Goal: Transaction & Acquisition: Download file/media

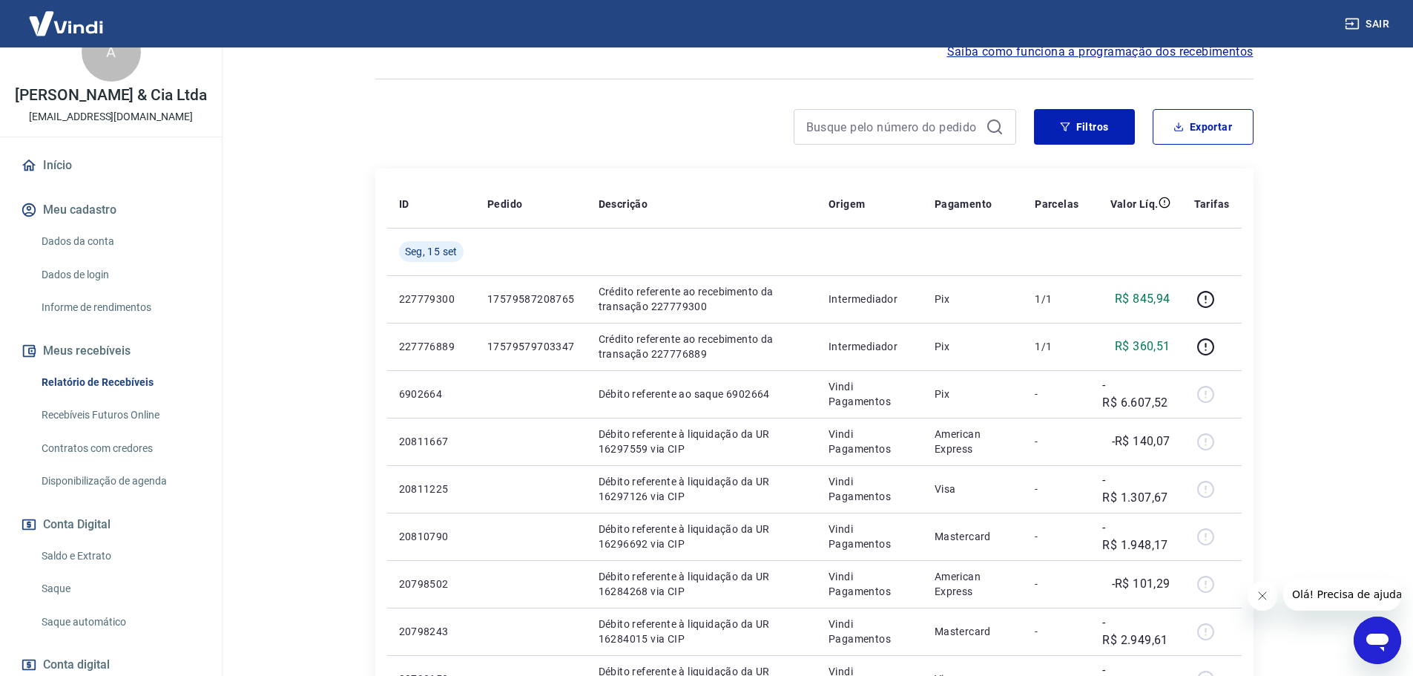
scroll to position [74, 0]
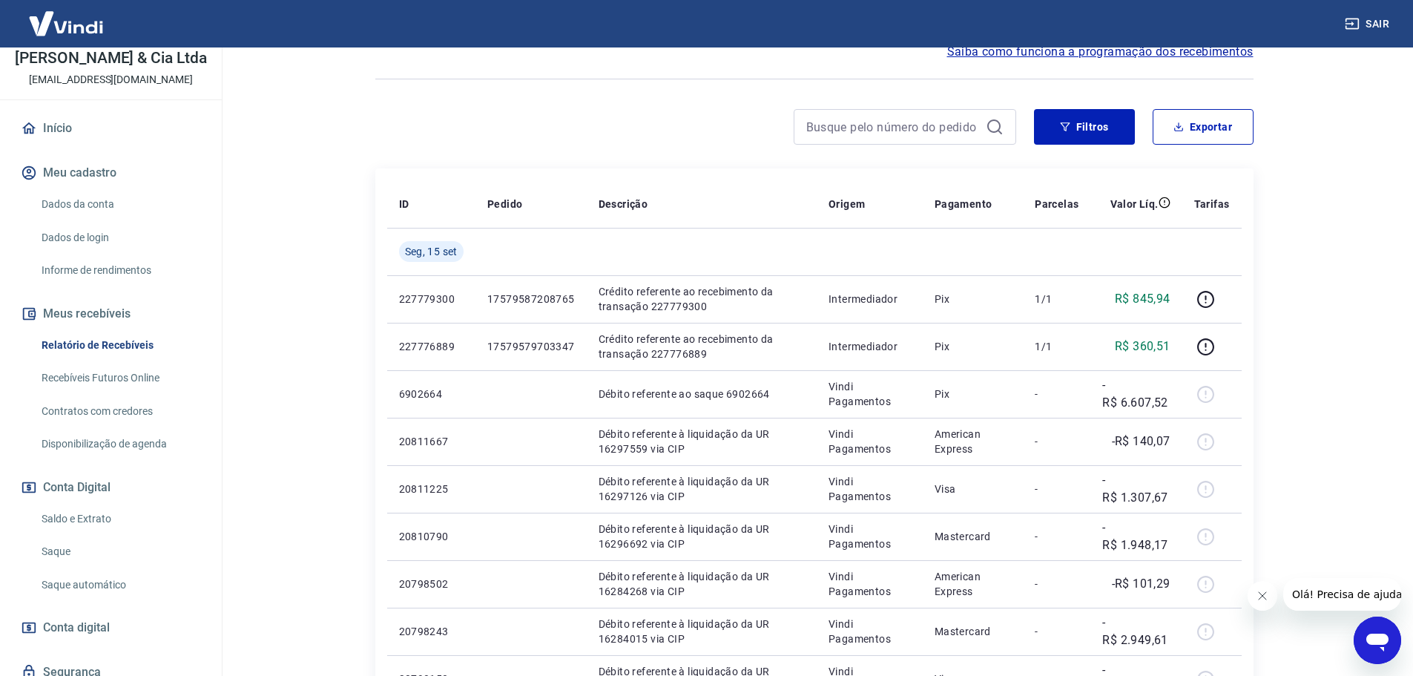
drag, startPoint x: 142, startPoint y: 457, endPoint x: 110, endPoint y: 461, distance: 32.9
click at [110, 459] on link "Disponibilização de agenda" at bounding box center [120, 444] width 168 height 30
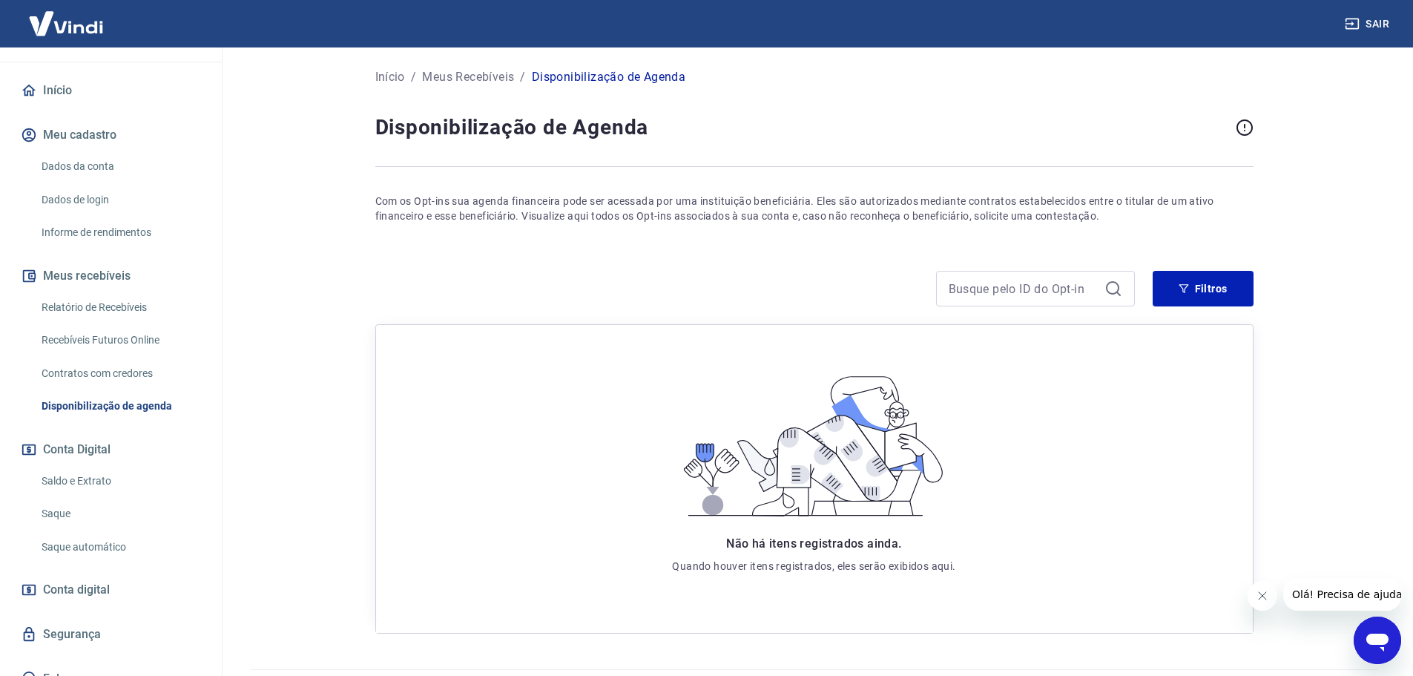
scroll to position [147, 0]
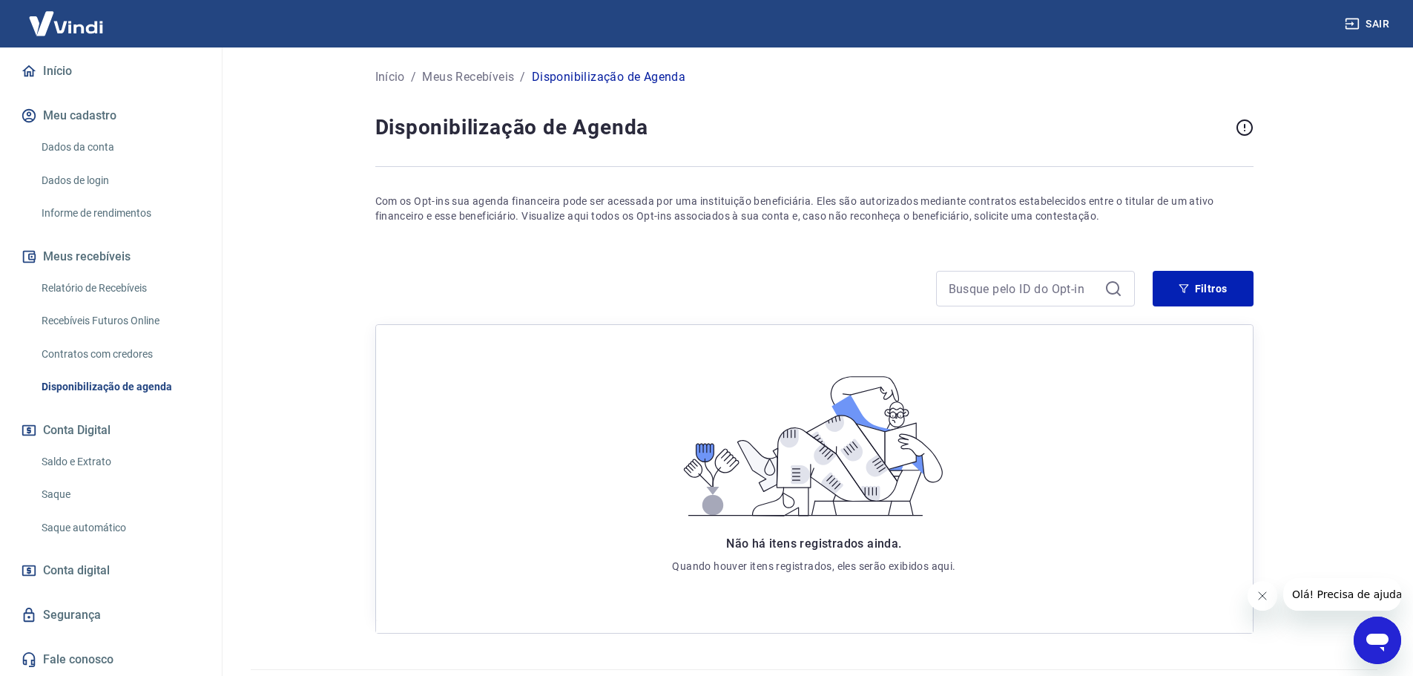
click at [94, 288] on link "Relatório de Recebíveis" at bounding box center [120, 288] width 168 height 30
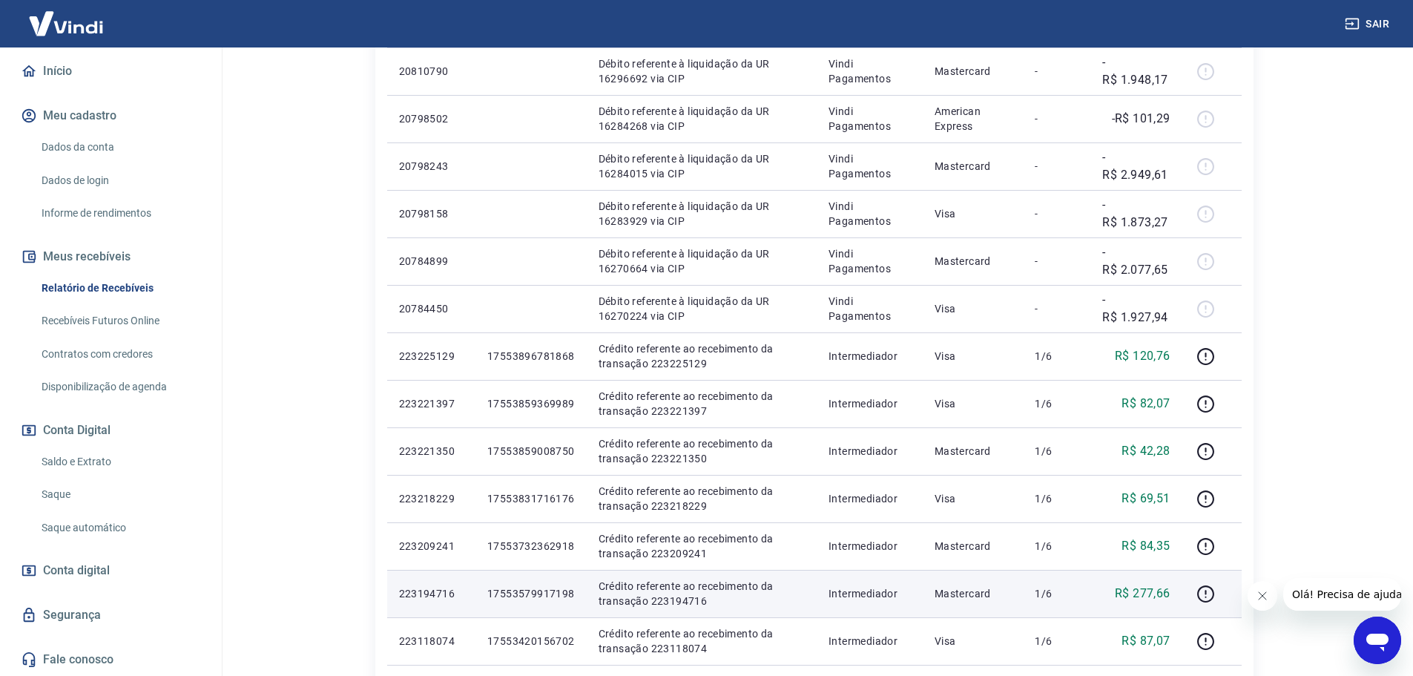
scroll to position [742, 0]
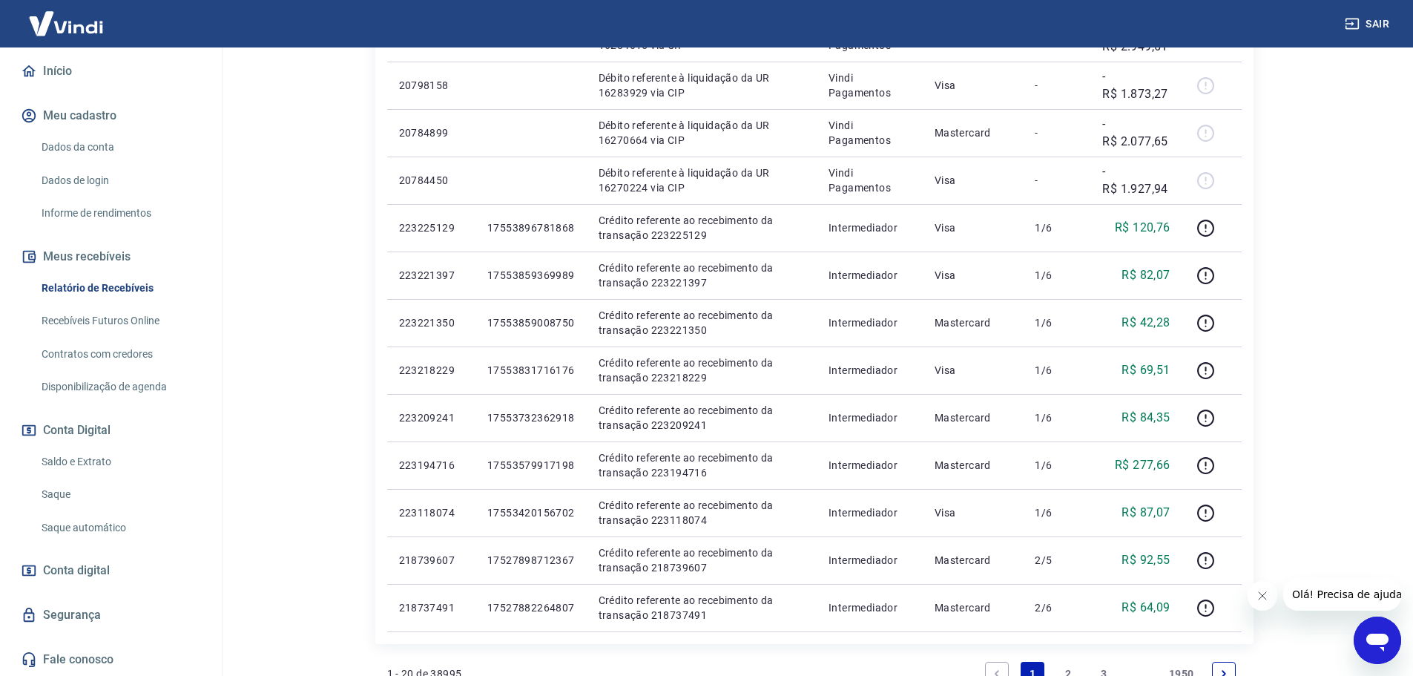
click at [1263, 598] on icon "Close message from company" at bounding box center [1262, 596] width 12 height 12
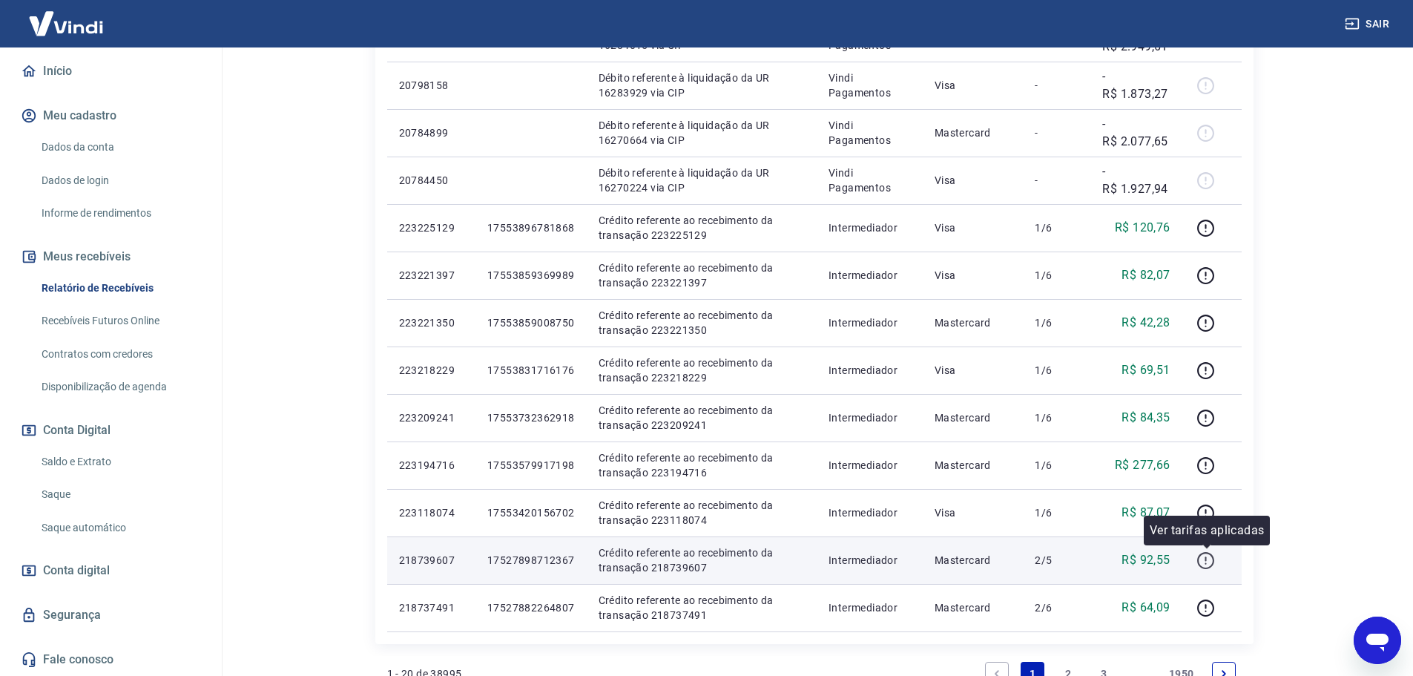
click at [1208, 556] on icon "button" at bounding box center [1206, 560] width 19 height 19
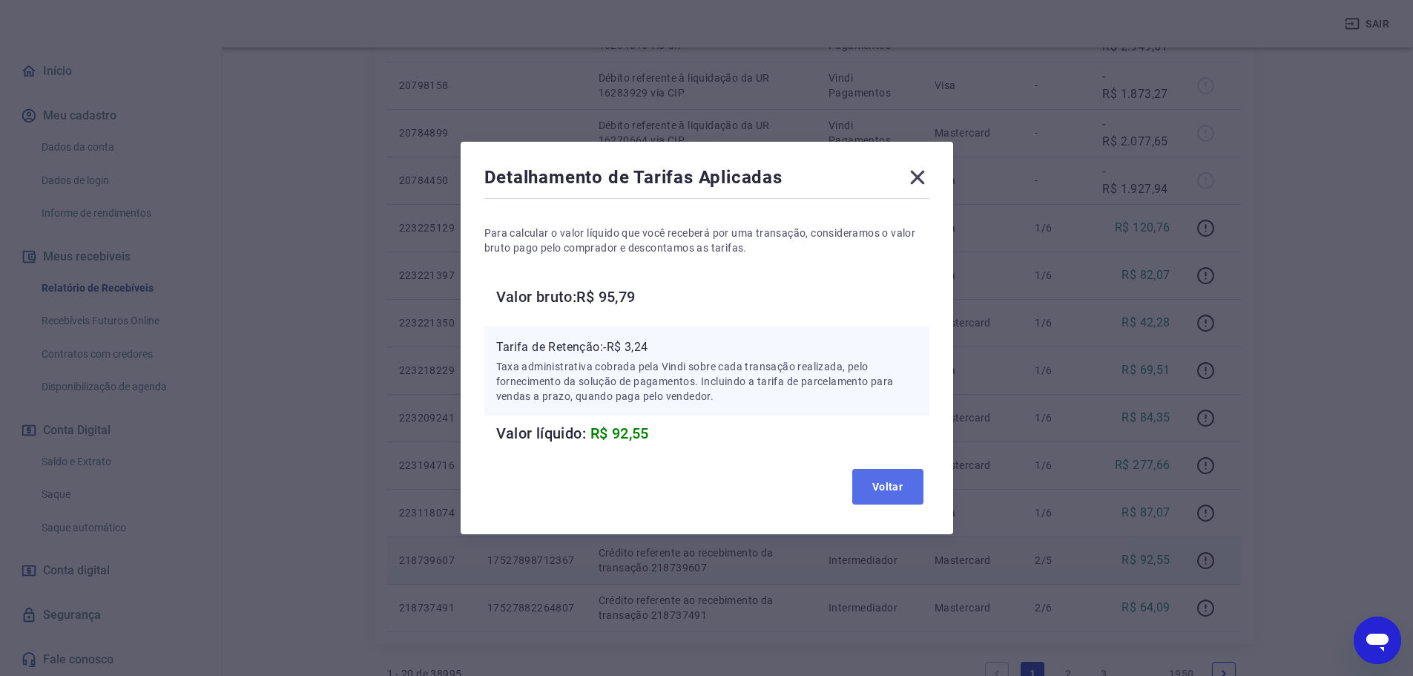
click at [867, 481] on button "Voltar" at bounding box center [887, 487] width 71 height 36
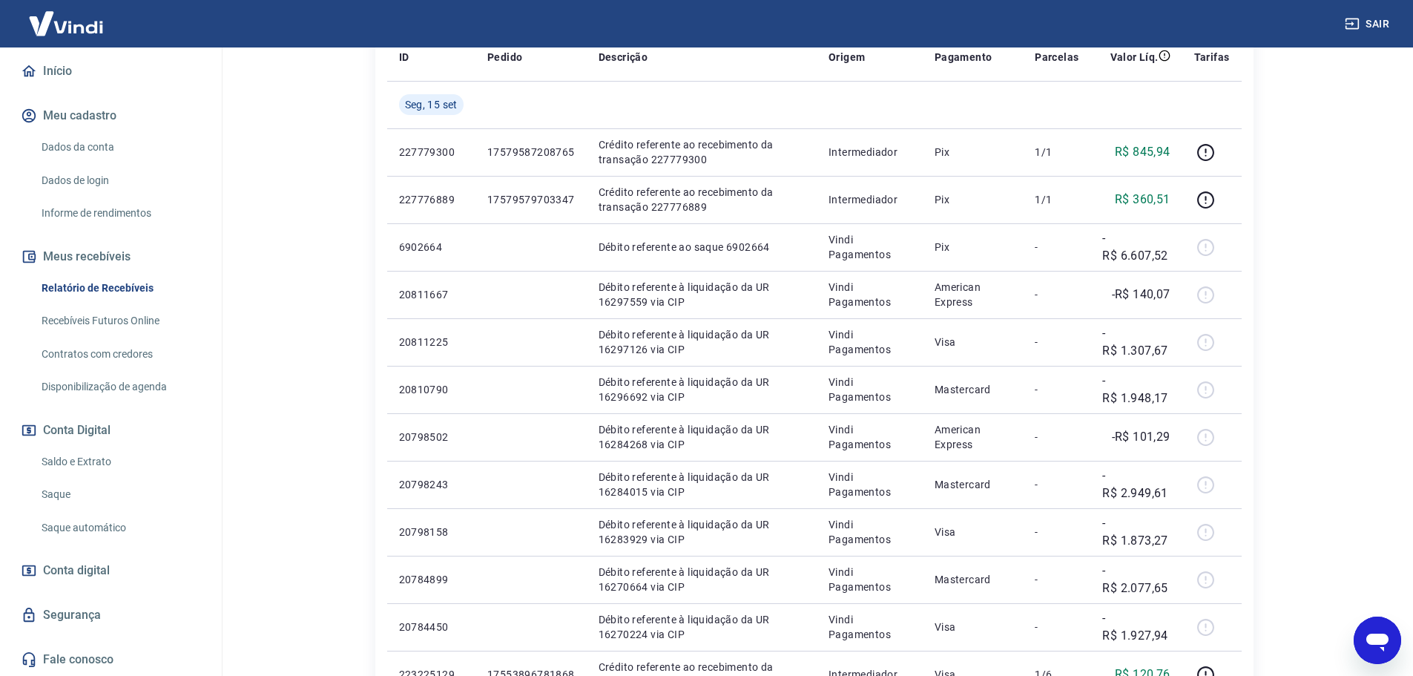
scroll to position [274, 0]
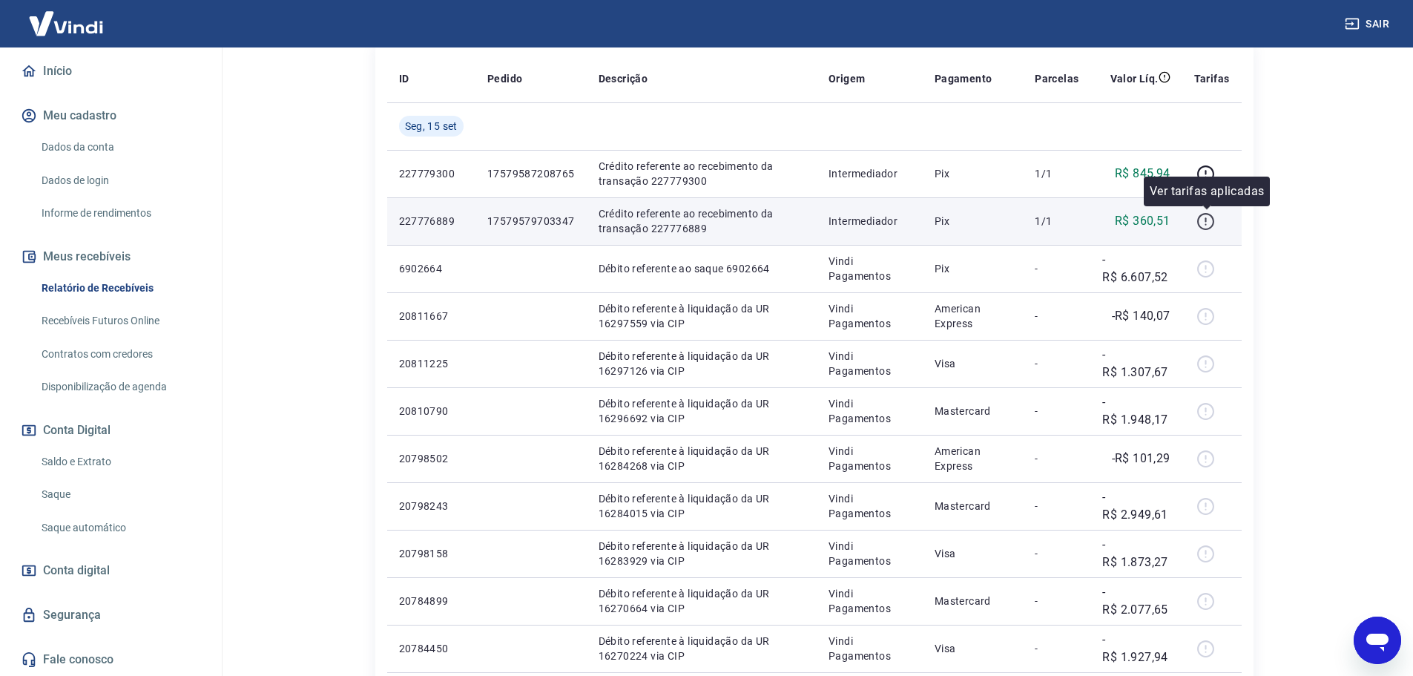
click at [1210, 227] on icon "button" at bounding box center [1206, 221] width 19 height 19
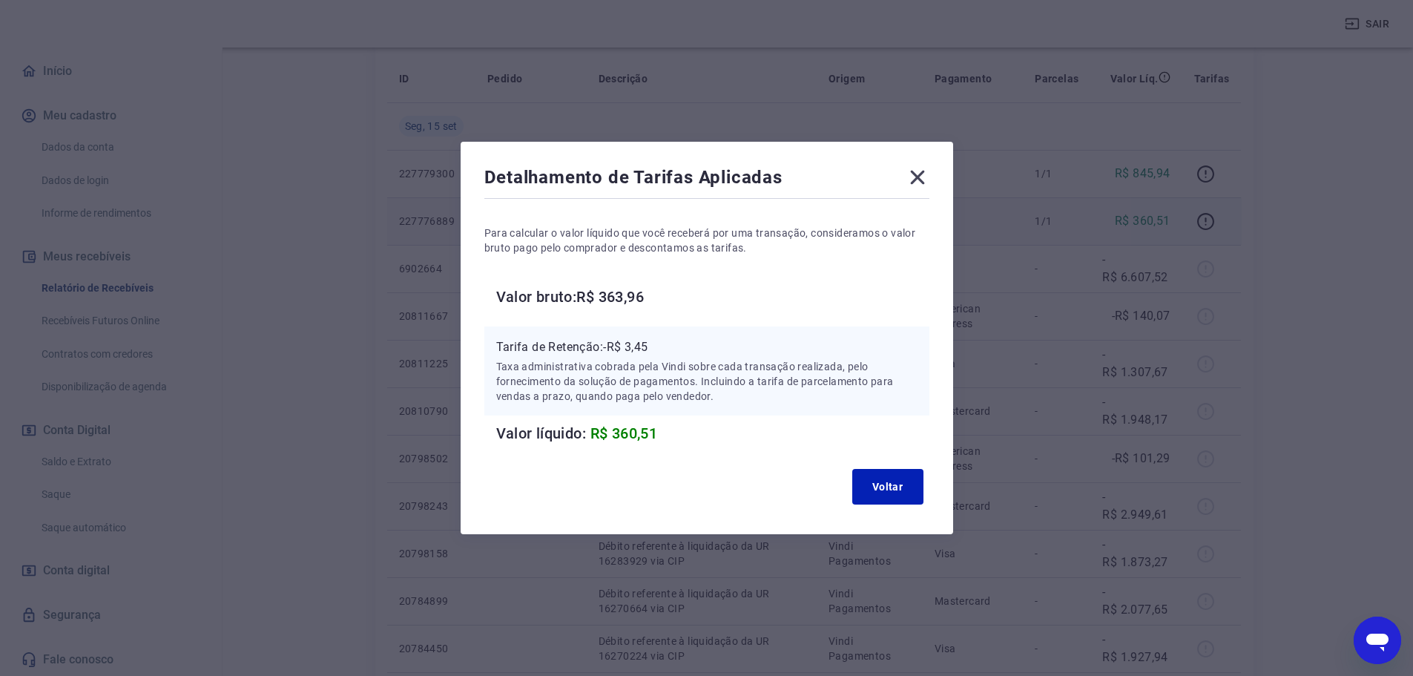
click at [945, 167] on div "Detalhamento de Tarifas Aplicadas Para calcular o valor líquido que você recebe…" at bounding box center [707, 338] width 493 height 392
click at [924, 173] on icon at bounding box center [918, 177] width 24 height 24
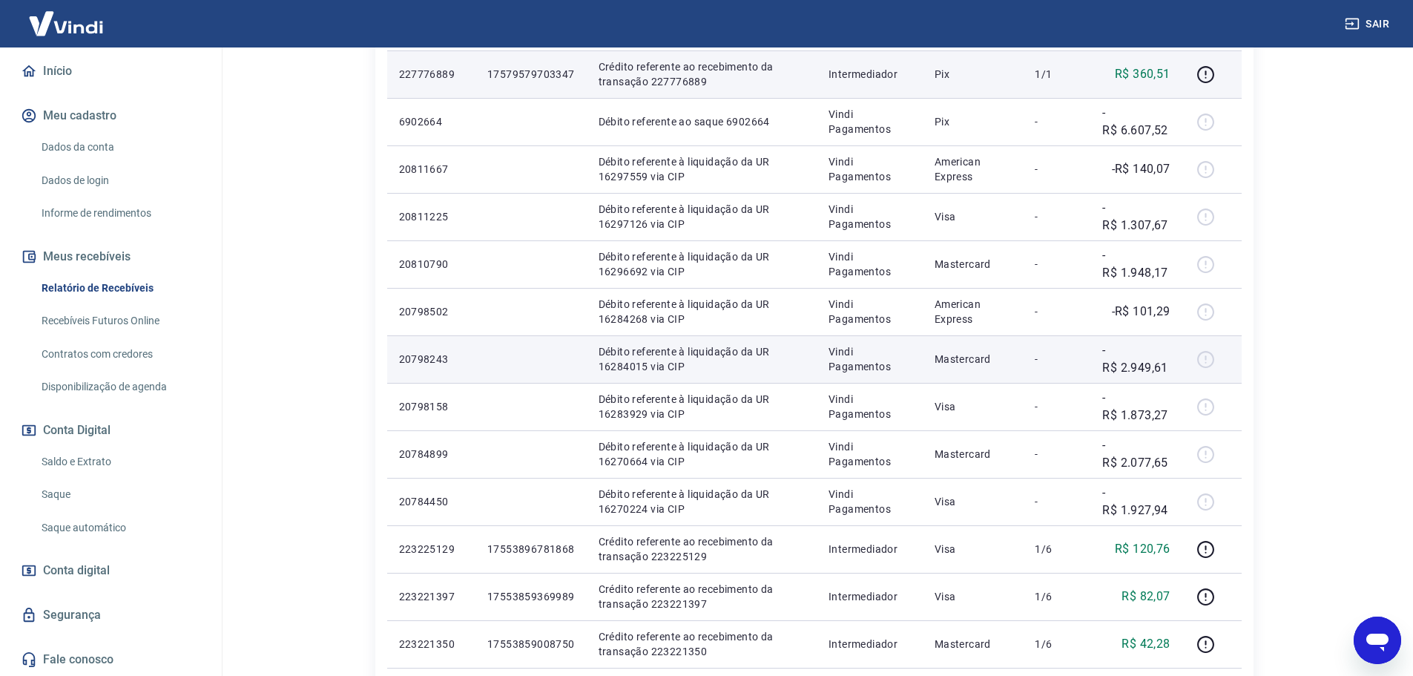
scroll to position [422, 0]
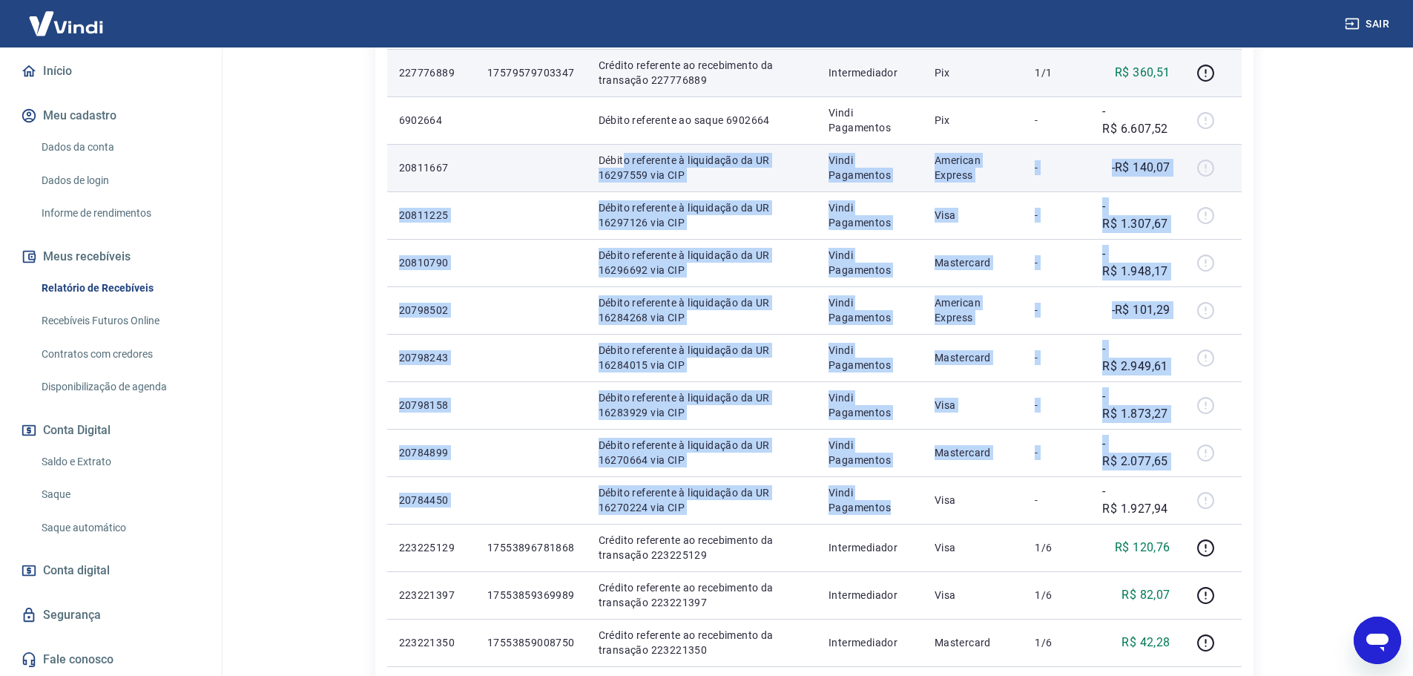
drag, startPoint x: 892, startPoint y: 510, endPoint x: 625, endPoint y: 168, distance: 433.8
click at [625, 167] on tbody "[DATE] 227779300 17579587208765 Crédito referente ao recebimento da transação 2…" at bounding box center [814, 452] width 855 height 997
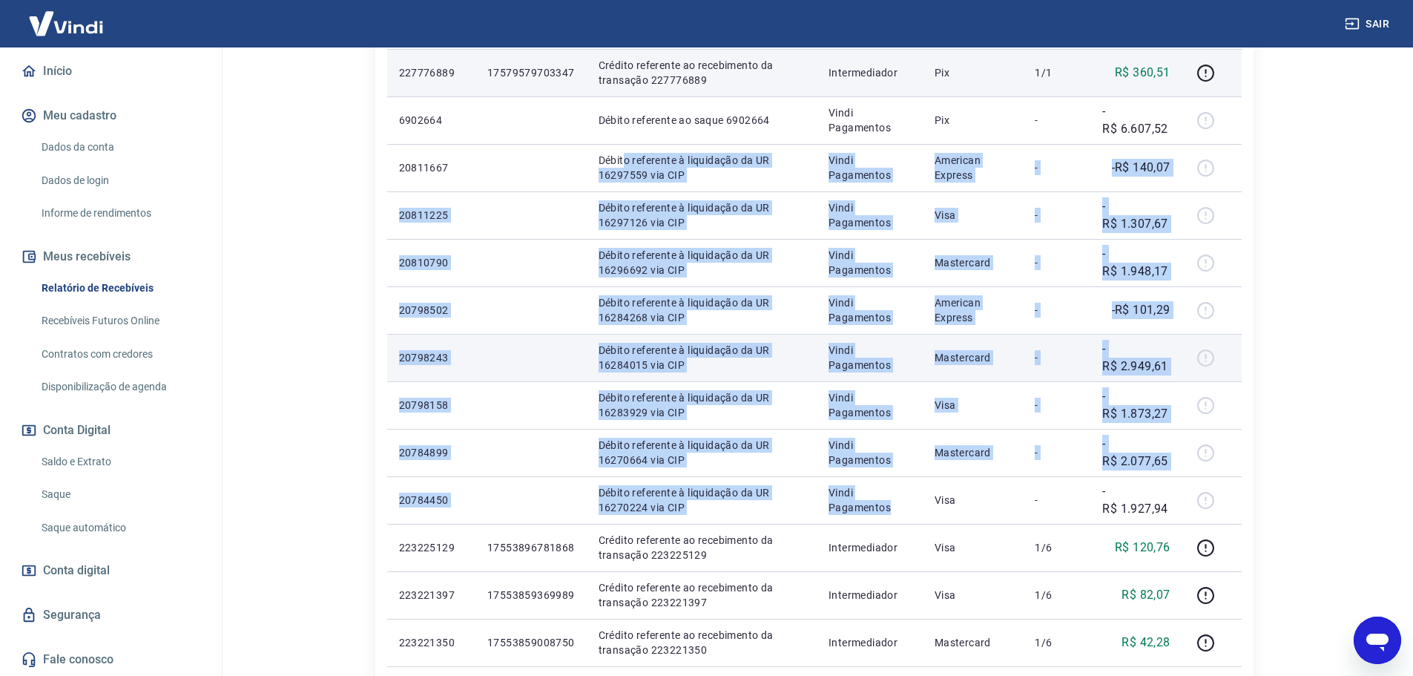
drag, startPoint x: 1085, startPoint y: 360, endPoint x: 1093, endPoint y: 361, distance: 7.6
click at [1087, 360] on td "-" at bounding box center [1057, 357] width 68 height 47
click at [1149, 375] on p "-R$ 2.949,61" at bounding box center [1136, 358] width 68 height 36
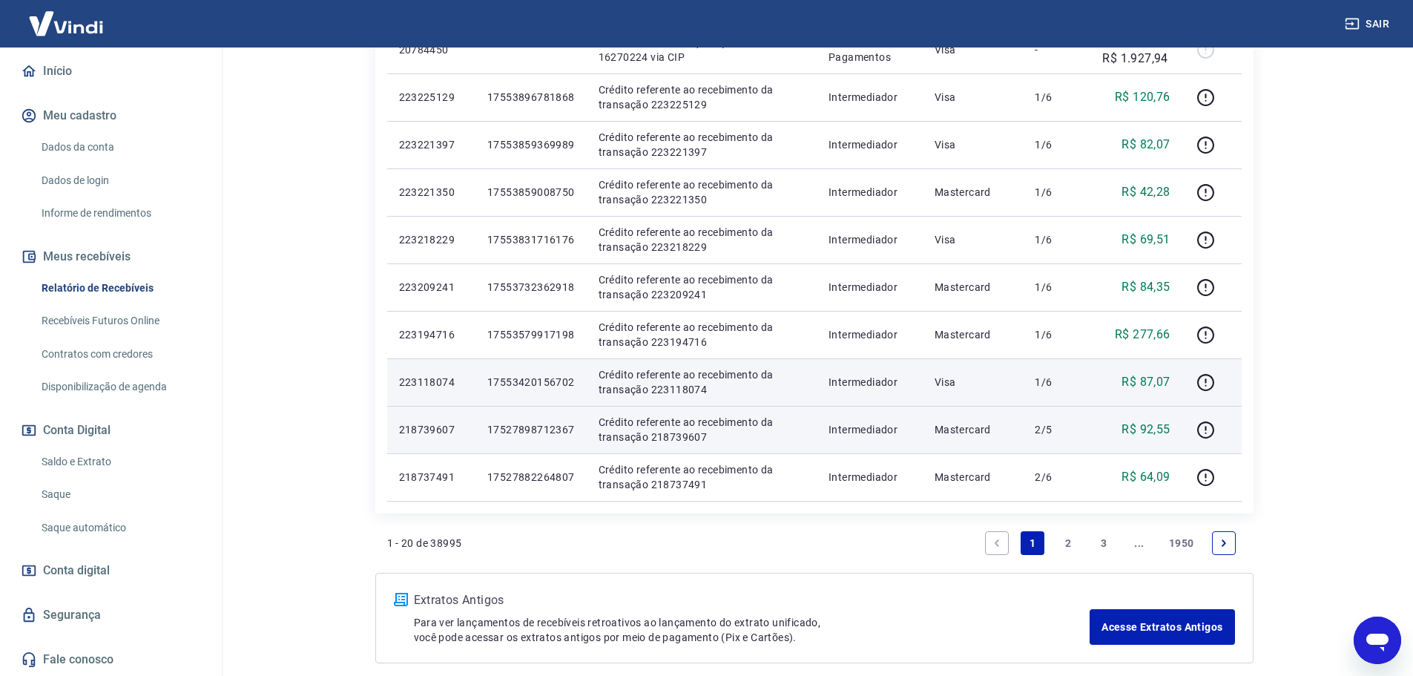
scroll to position [941, 0]
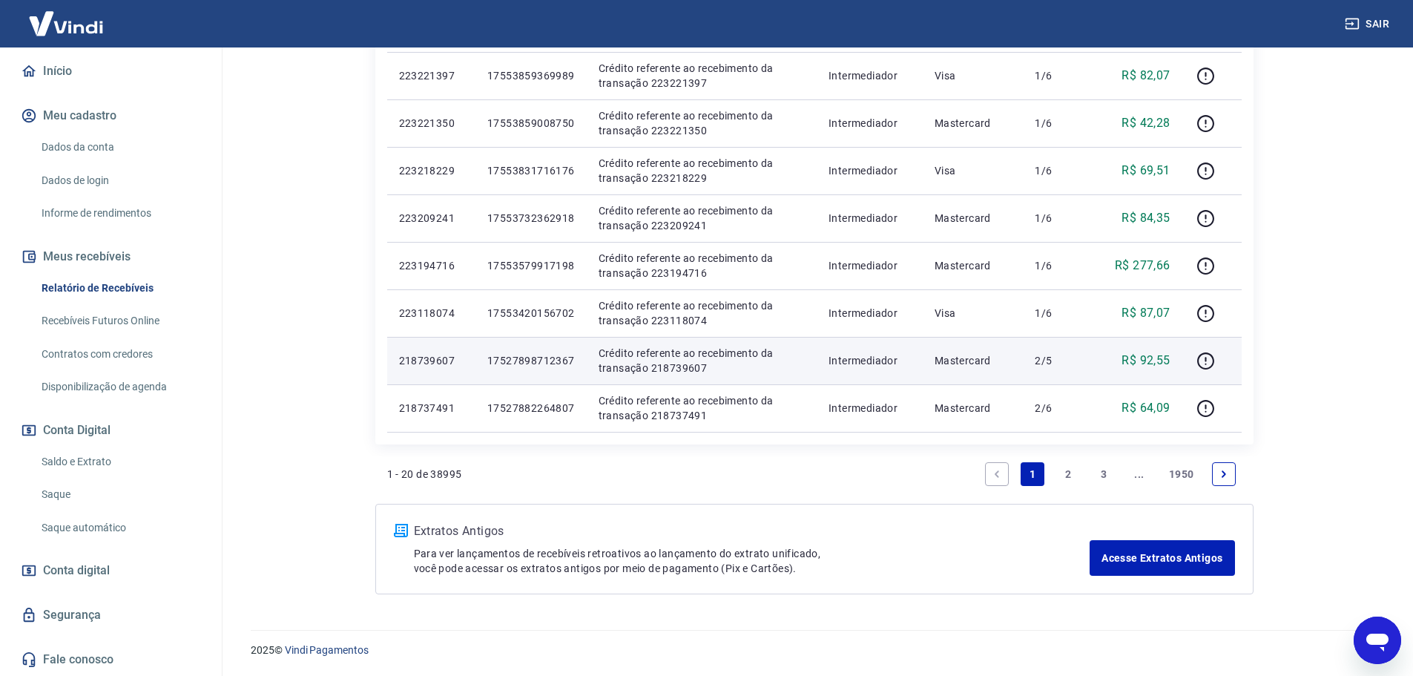
click at [1068, 469] on link "2" at bounding box center [1068, 474] width 24 height 24
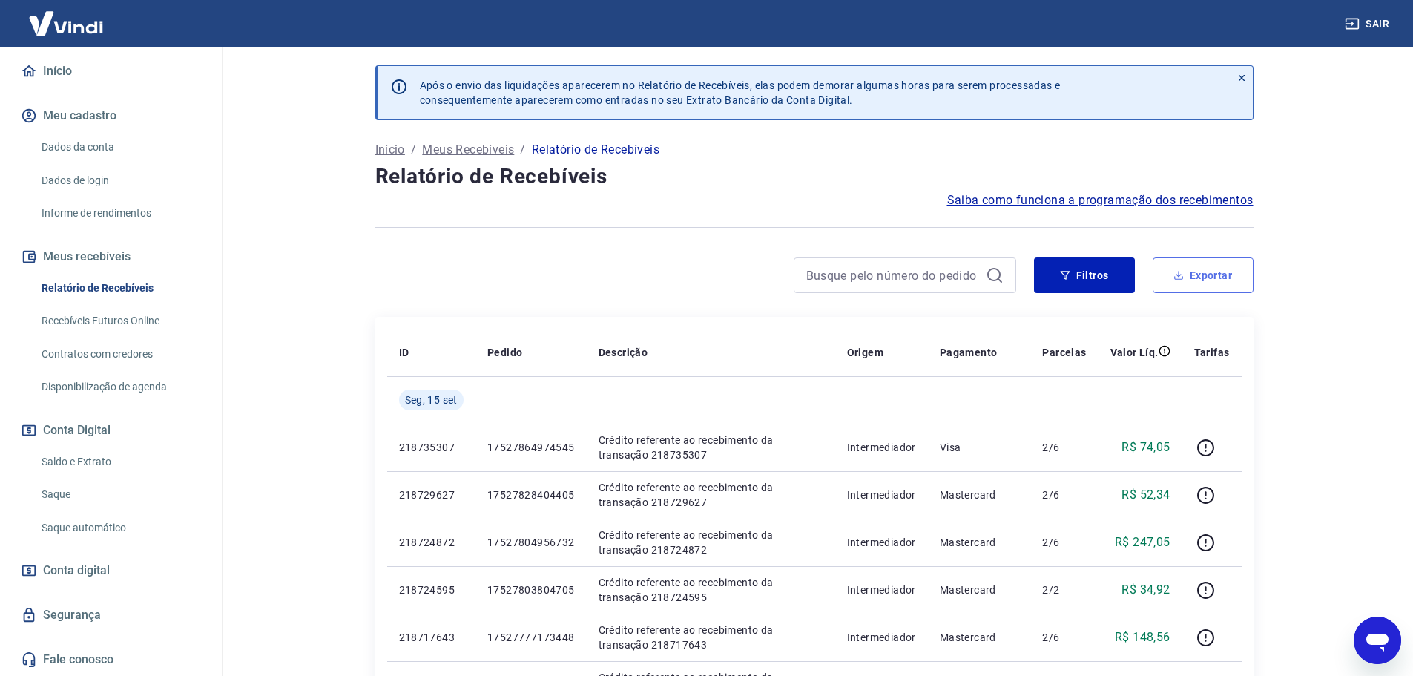
click at [1217, 284] on button "Exportar" at bounding box center [1203, 275] width 101 height 36
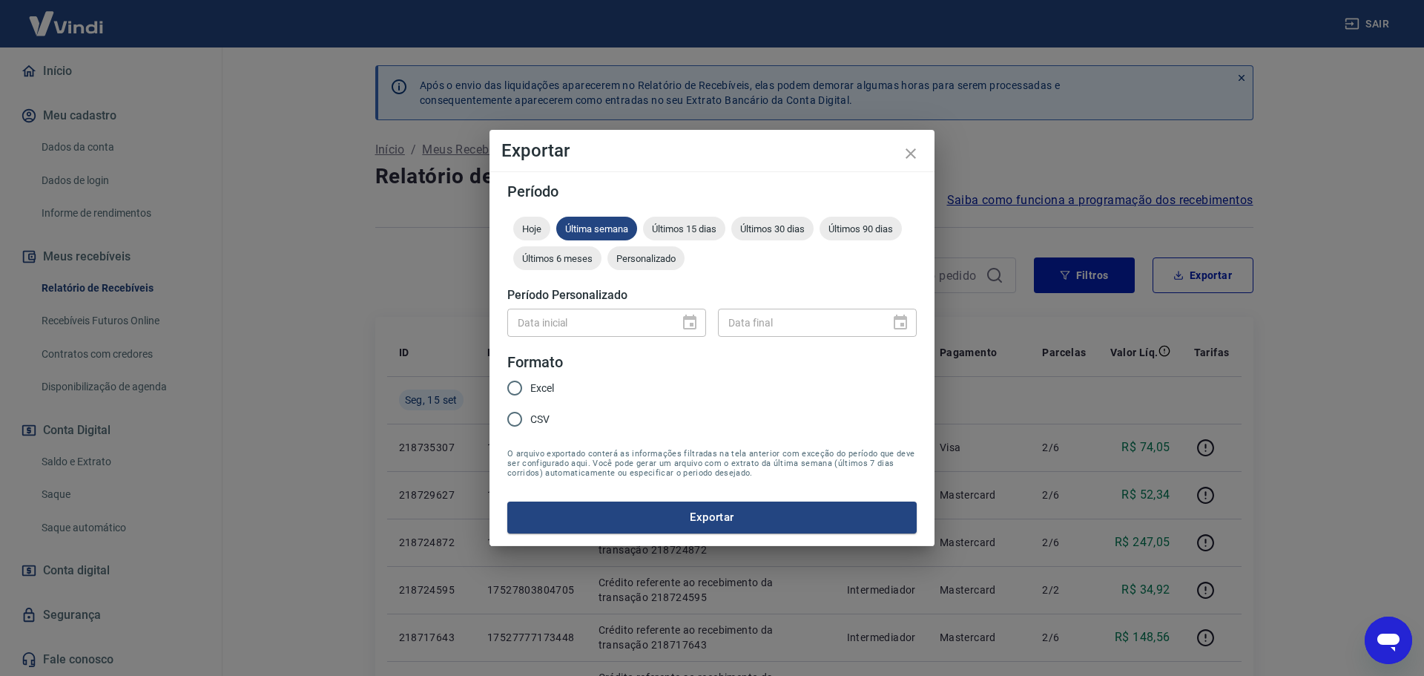
click at [695, 326] on div "Data inicial" at bounding box center [606, 322] width 199 height 27
click at [673, 226] on span "Últimos 15 dias" at bounding box center [684, 228] width 82 height 11
click at [519, 418] on input "CSV" at bounding box center [514, 419] width 31 height 31
radio input "true"
click at [602, 508] on button "Exportar" at bounding box center [712, 517] width 410 height 31
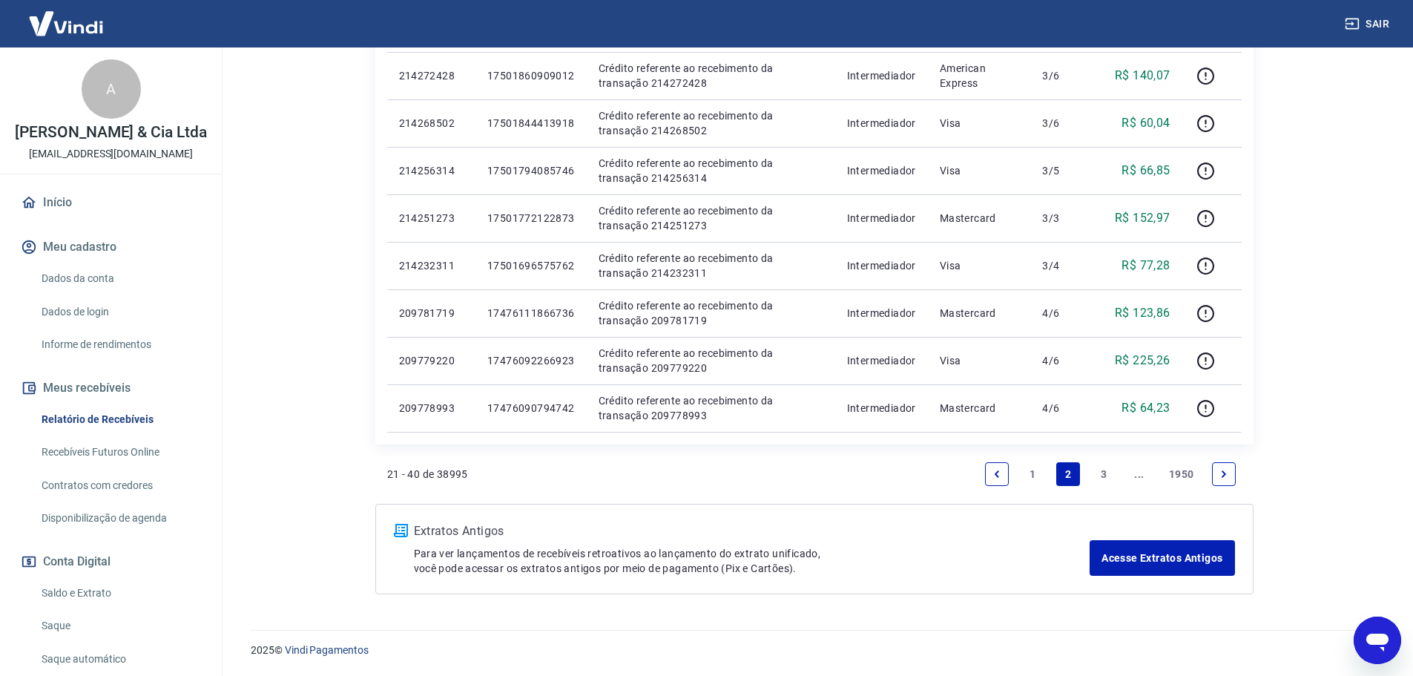
click at [105, 212] on link "Início" at bounding box center [111, 202] width 186 height 33
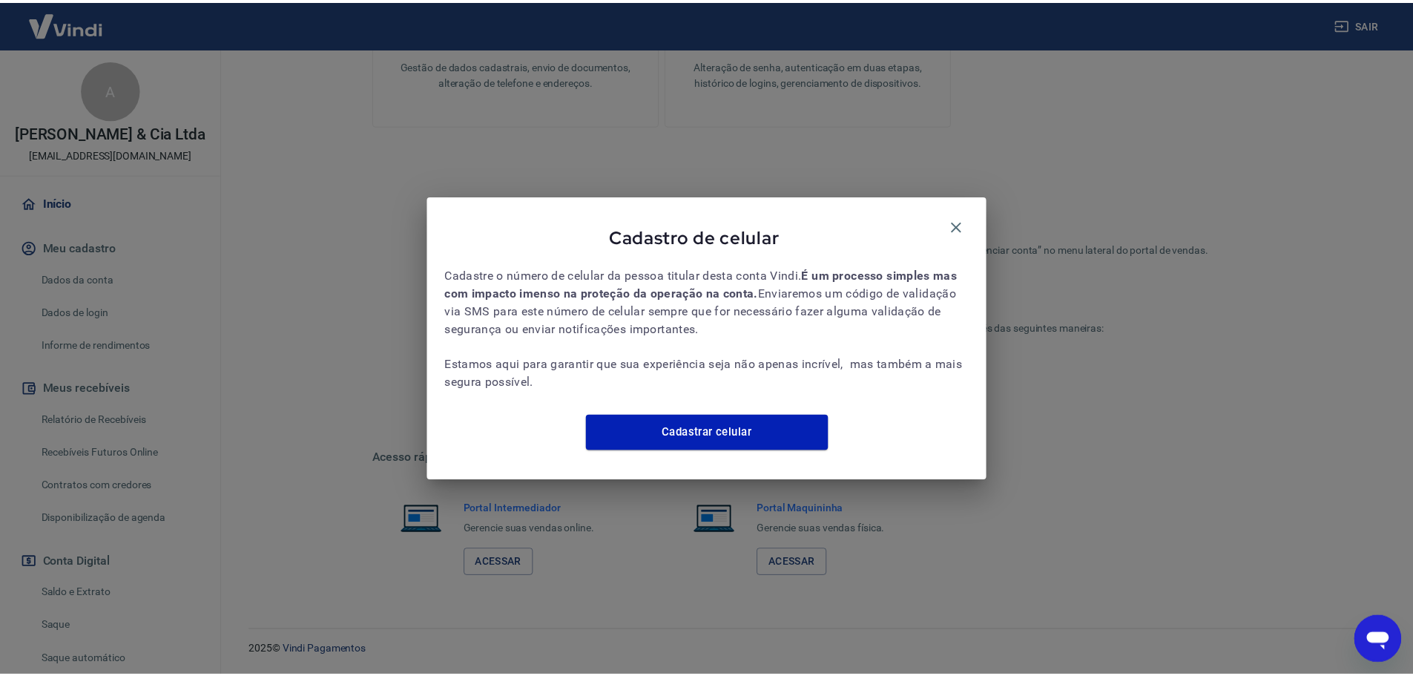
scroll to position [479, 0]
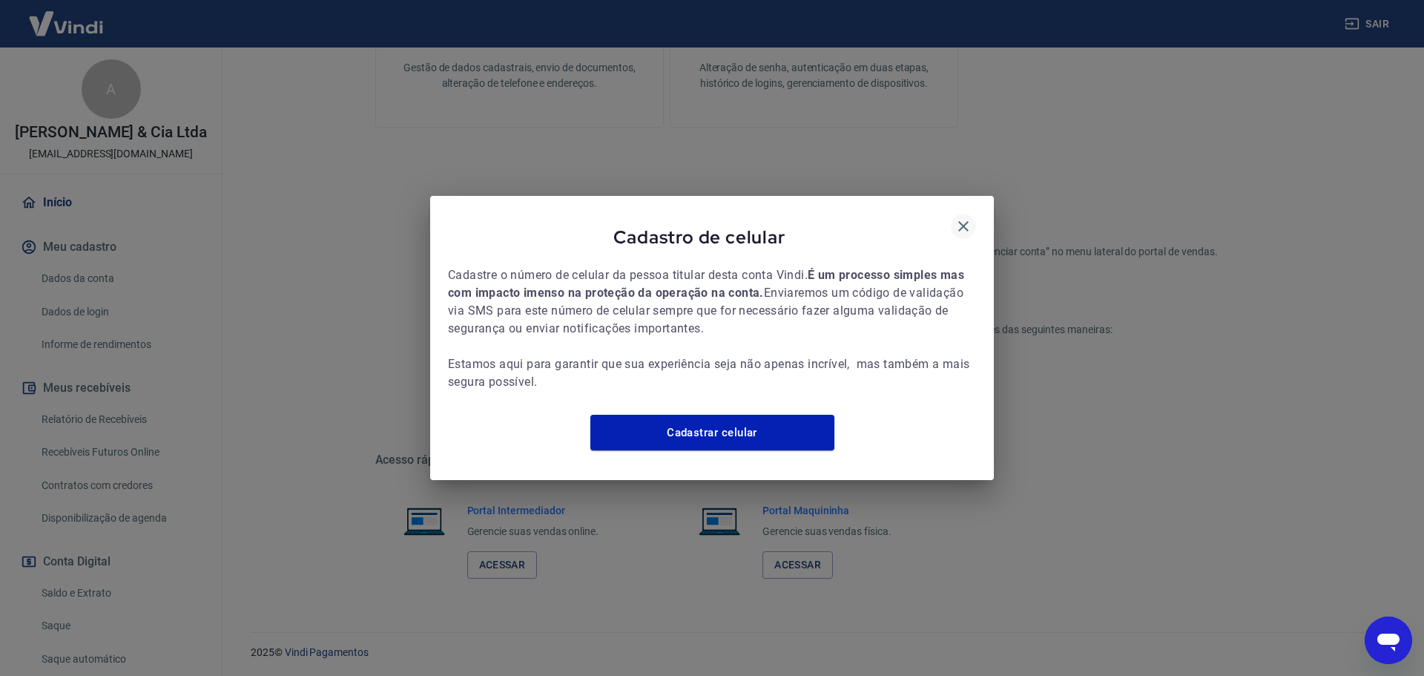
click at [977, 211] on div "Cadastro de celular Cadastre o número de celular da pessoa titular desta conta …" at bounding box center [712, 338] width 564 height 284
click at [971, 217] on icon "button" at bounding box center [964, 226] width 18 height 18
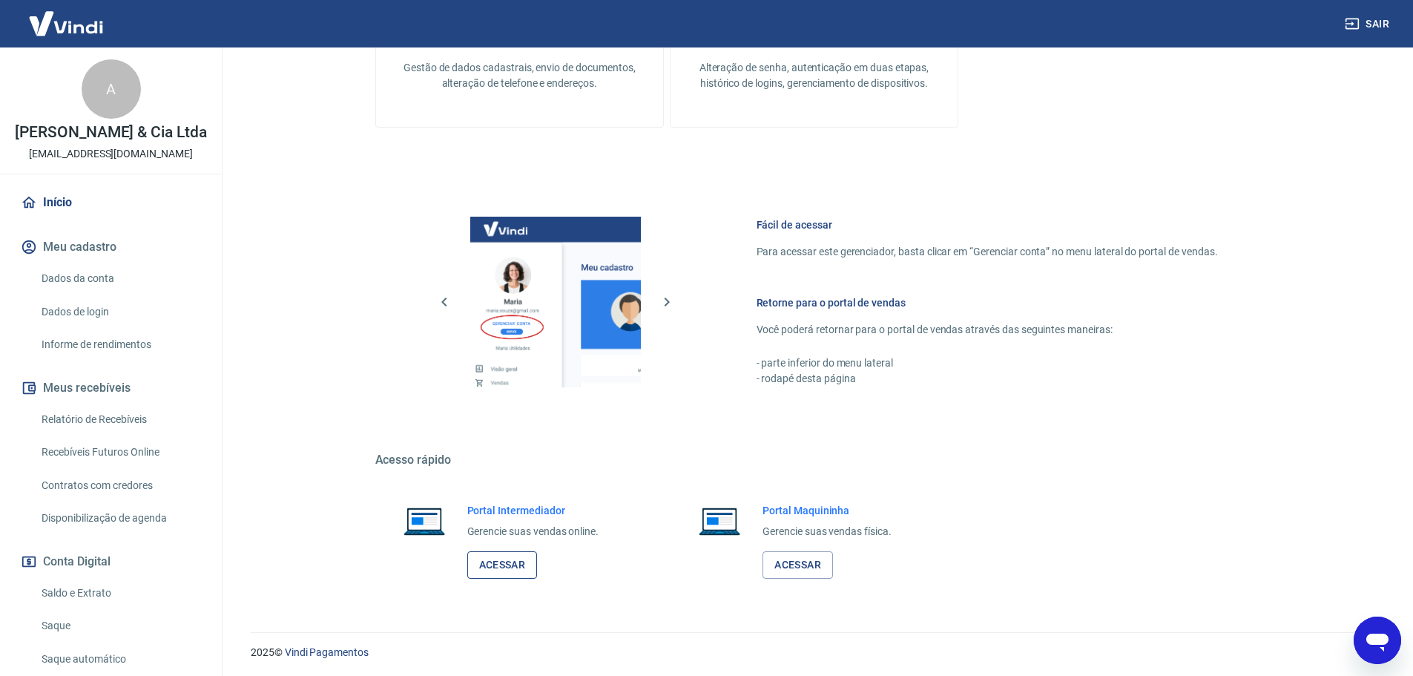
click at [496, 562] on link "Acessar" at bounding box center [502, 564] width 70 height 27
click at [42, 18] on img at bounding box center [66, 23] width 96 height 45
